Goal: Transaction & Acquisition: Purchase product/service

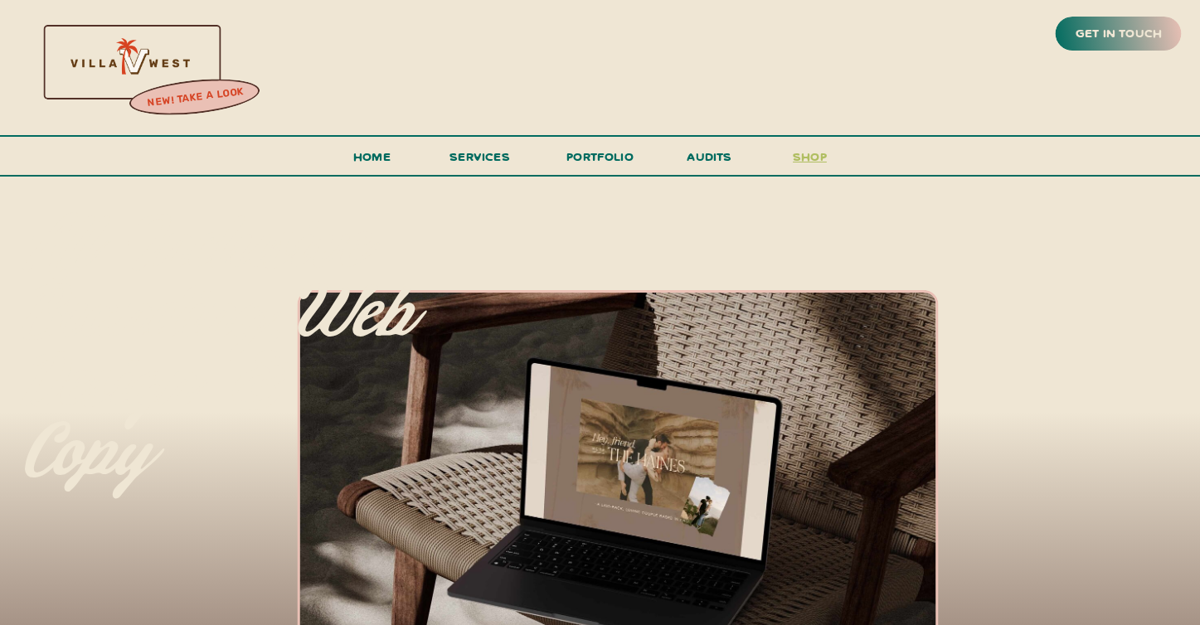
click at [787, 153] on h3 "shop" at bounding box center [810, 160] width 80 height 29
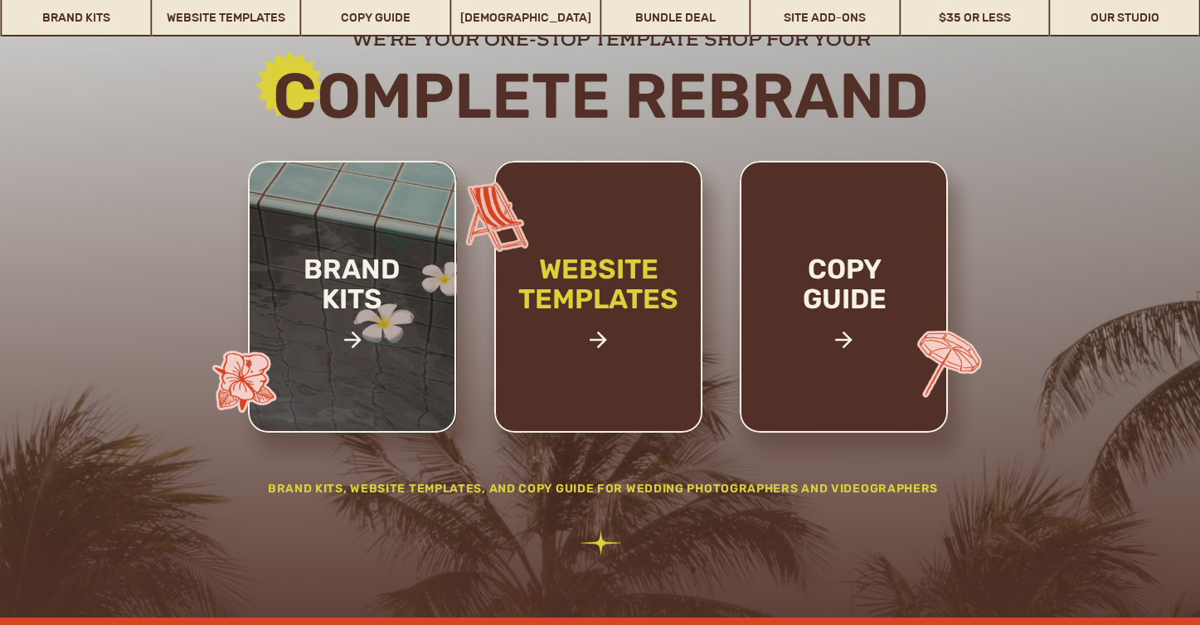
click at [653, 266] on h2 "website templates" at bounding box center [598, 302] width 217 height 95
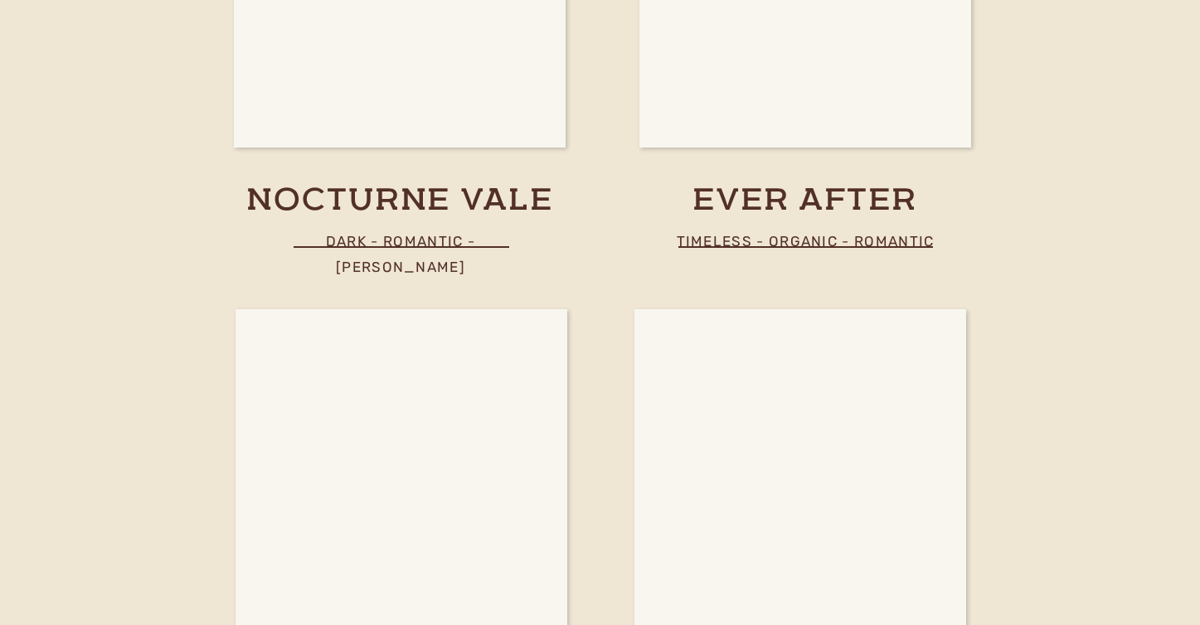
scroll to position [6251, 0]
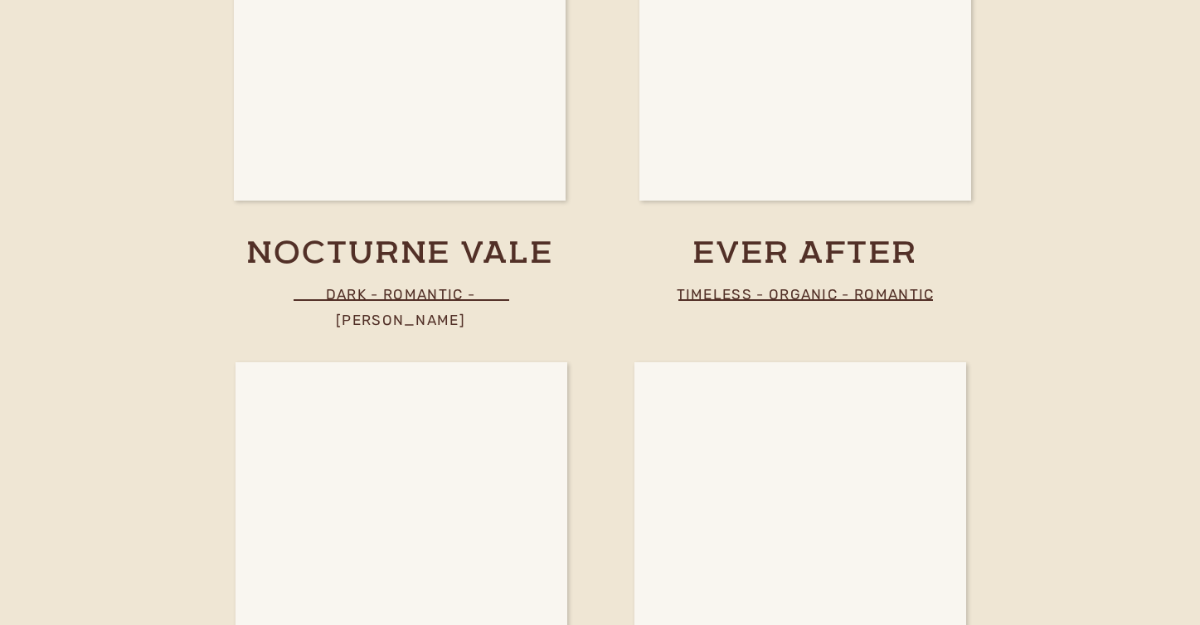
click at [780, 290] on p "timeless - organic - romantic" at bounding box center [805, 294] width 266 height 24
click at [789, 189] on div at bounding box center [805, 14] width 225 height 373
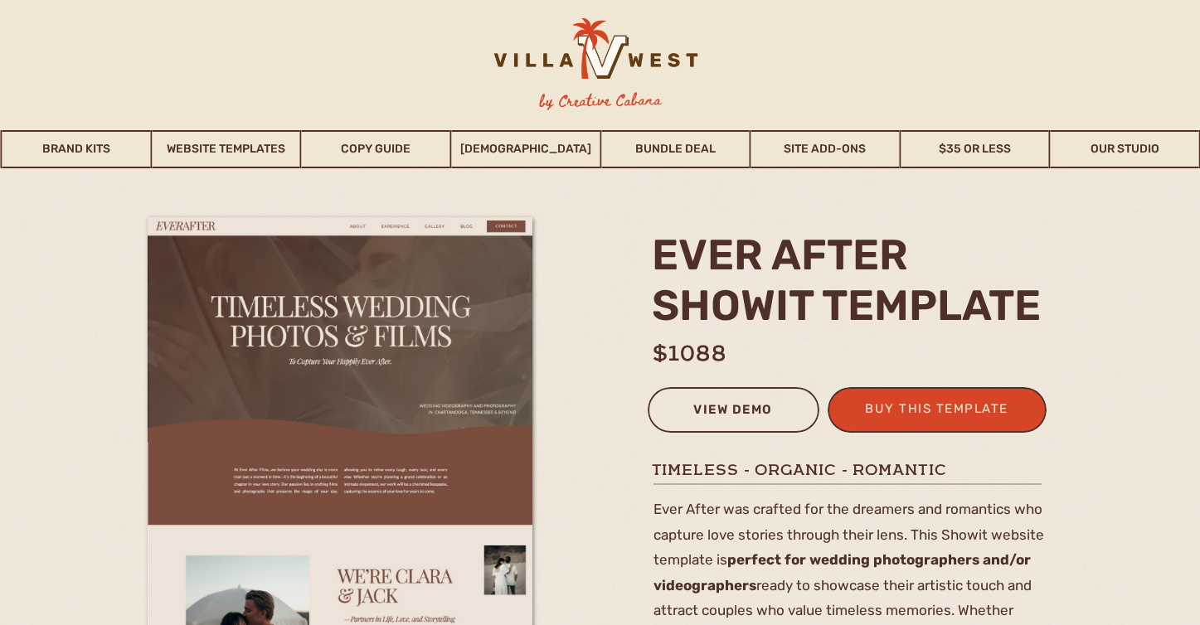
click at [733, 414] on div "view demo" at bounding box center [733, 412] width 150 height 27
